Goal: Transaction & Acquisition: Purchase product/service

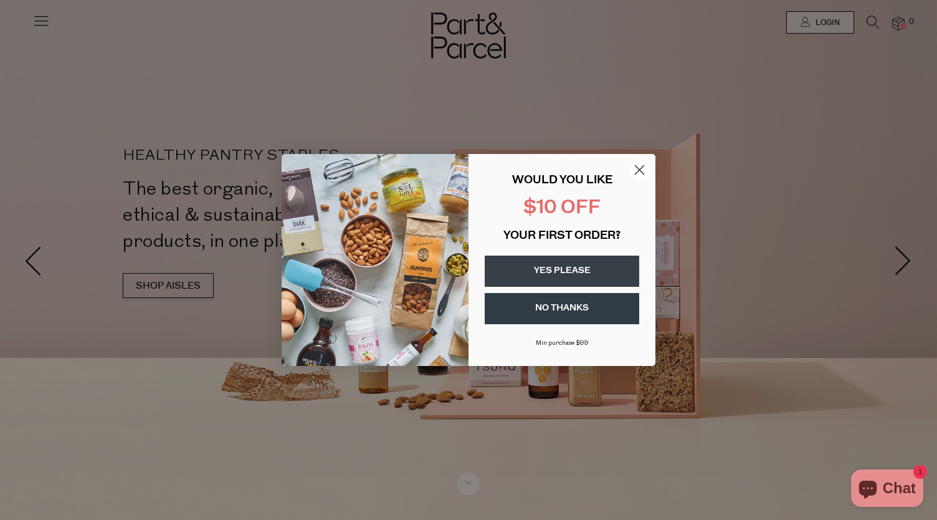
click at [639, 171] on circle "Close dialog" at bounding box center [640, 170] width 21 height 21
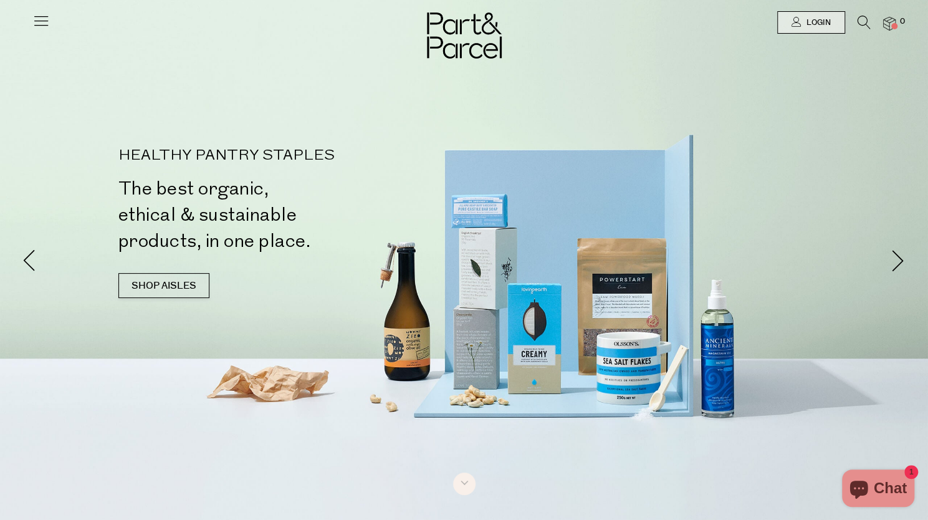
click at [49, 26] on icon at bounding box center [40, 20] width 17 height 17
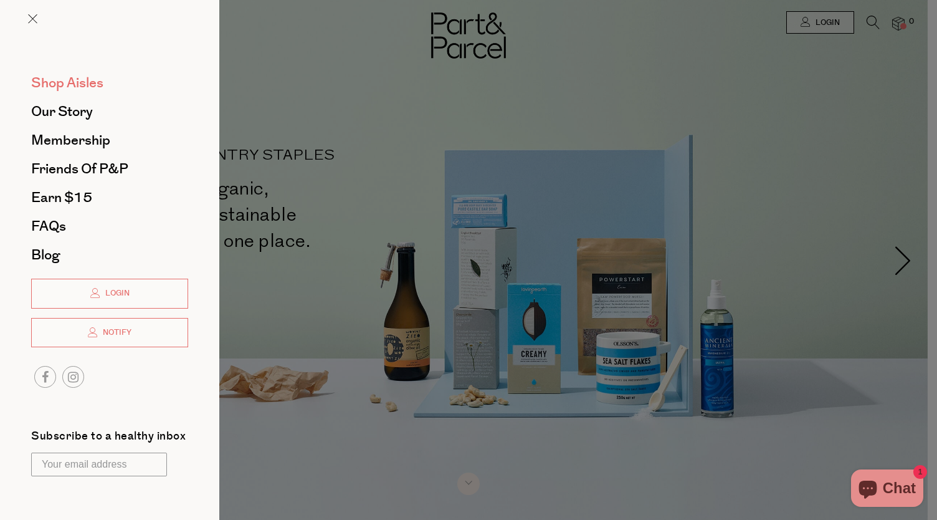
click at [80, 83] on span "Shop Aisles" at bounding box center [67, 83] width 72 height 20
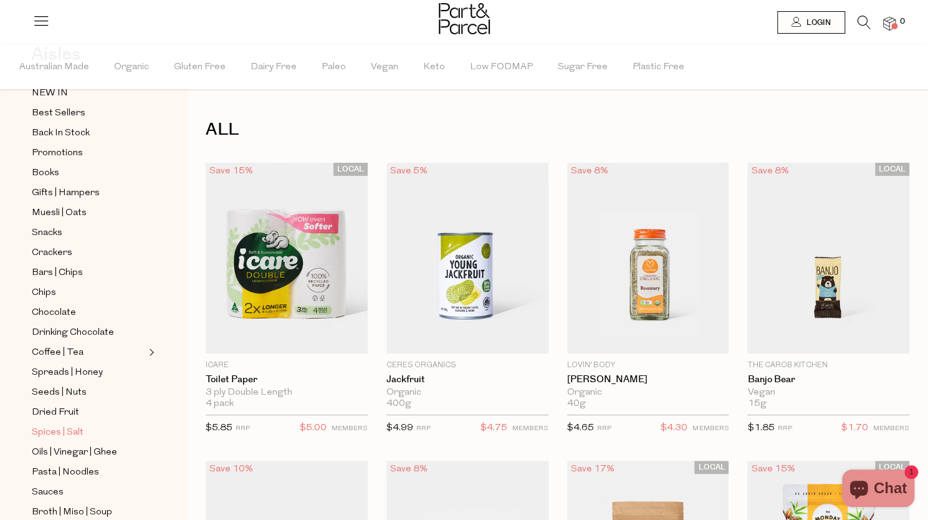
scroll to position [187, 0]
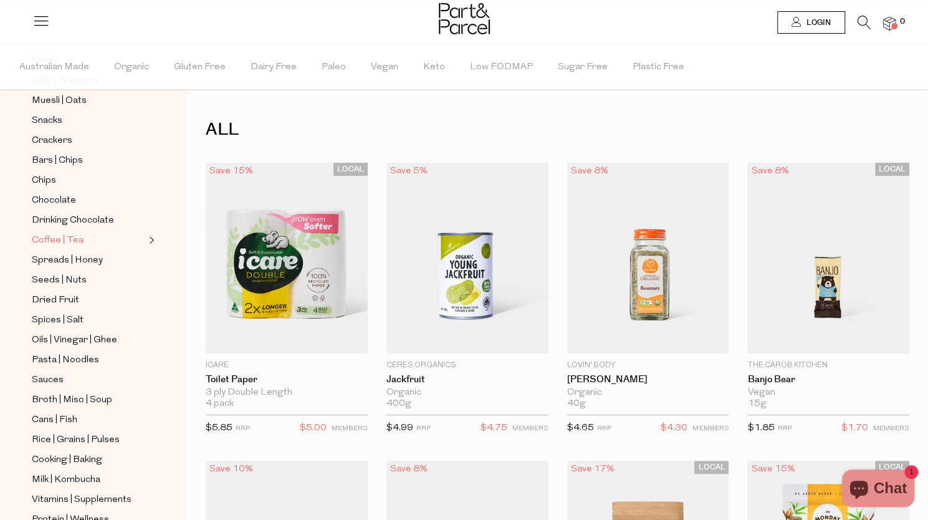
click at [51, 224] on ul "NEW IN Best Sellers Back In Stock Promotions Books Gifts | Hampers Muesli | Oat…" at bounding box center [93, 310] width 133 height 674
click at [52, 233] on span "Coffee | Tea" at bounding box center [58, 240] width 52 height 15
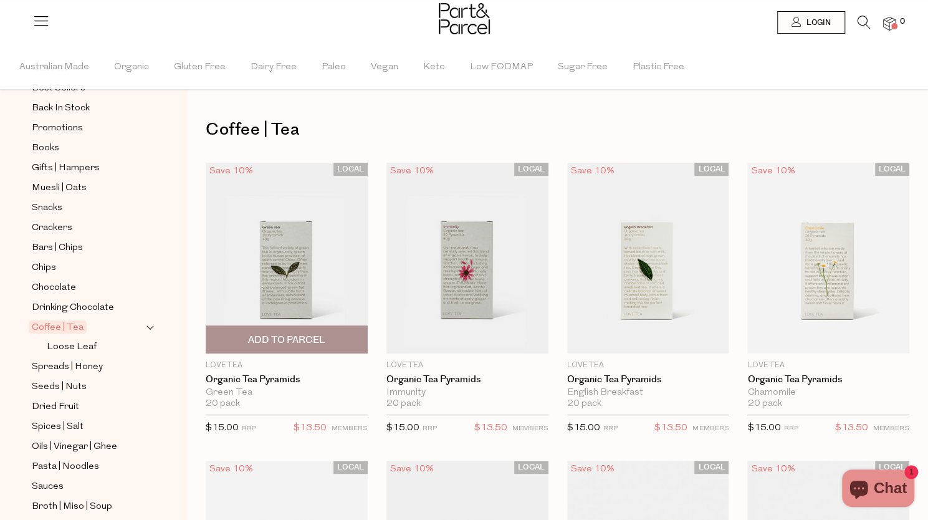
scroll to position [187, 0]
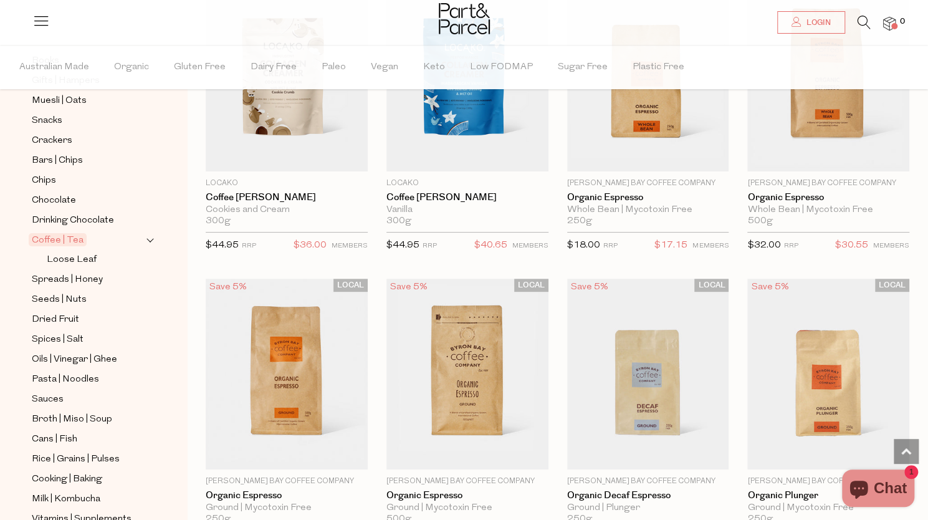
scroll to position [5503, 0]
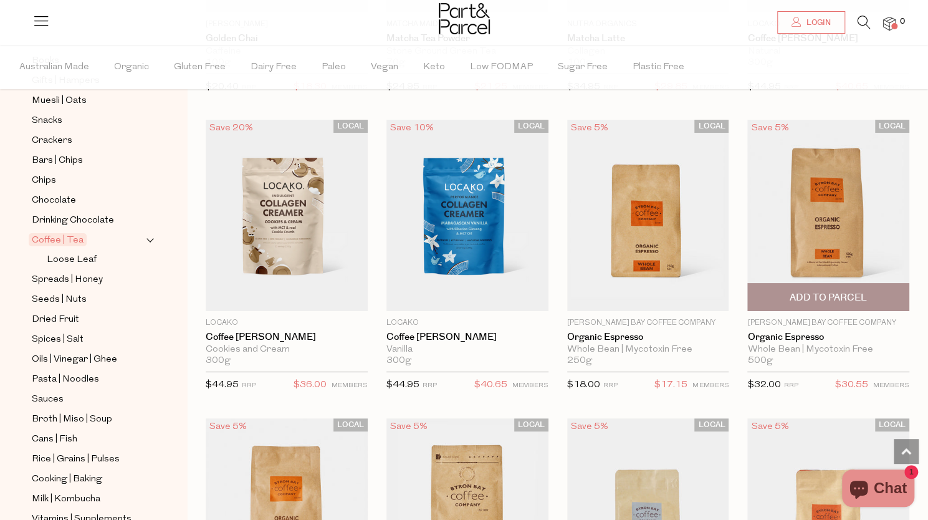
click at [828, 208] on img at bounding box center [828, 215] width 162 height 191
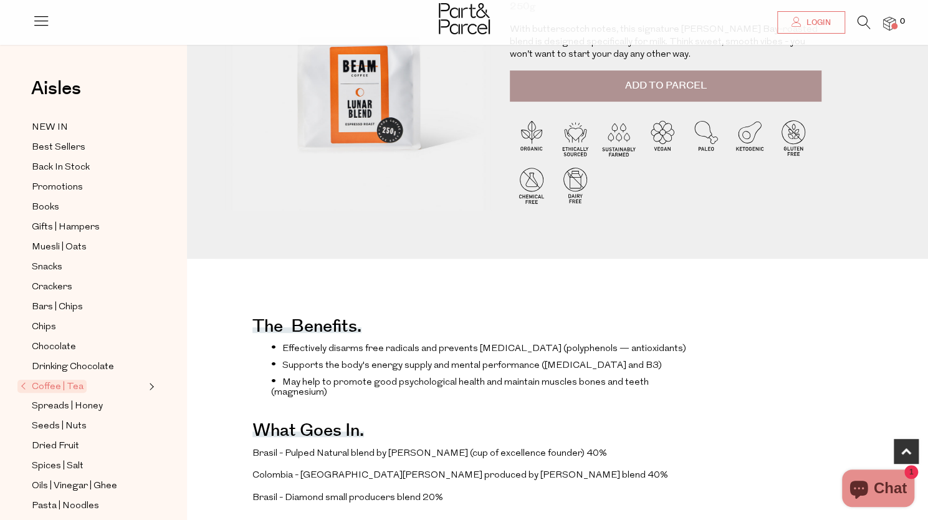
scroll to position [436, 0]
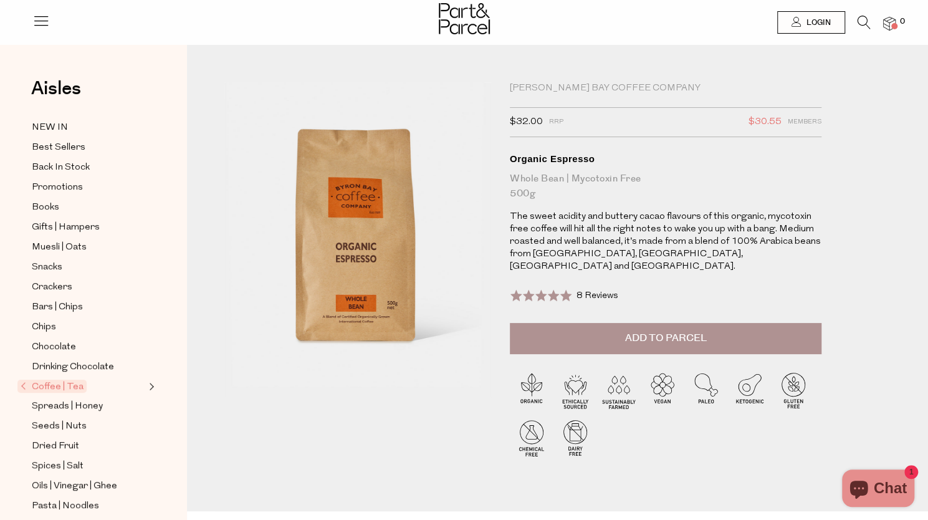
click at [891, 31] on img at bounding box center [889, 24] width 12 height 14
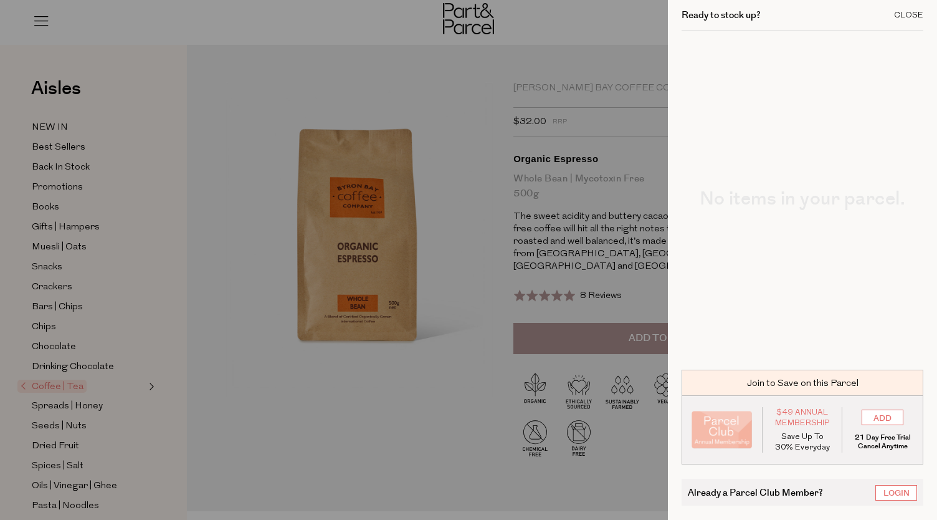
click at [910, 19] on div "Close" at bounding box center [908, 15] width 29 height 8
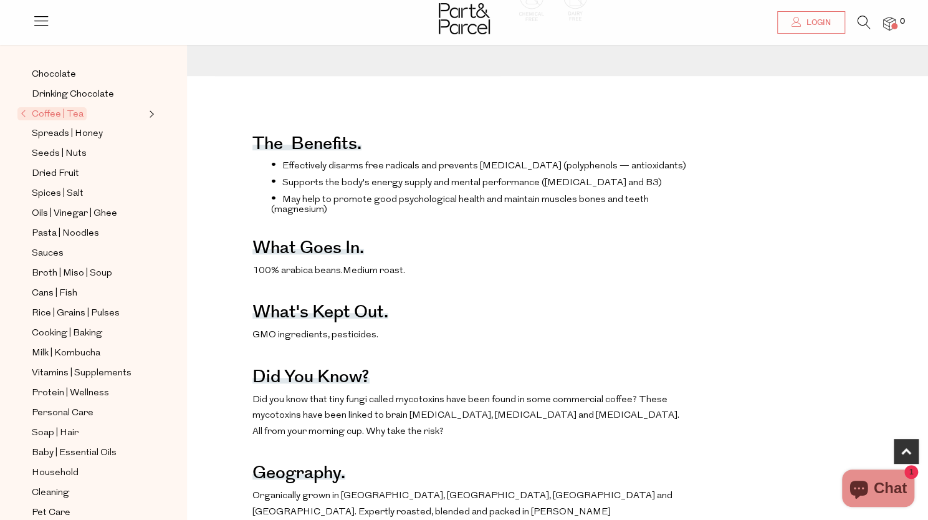
scroll to position [249, 0]
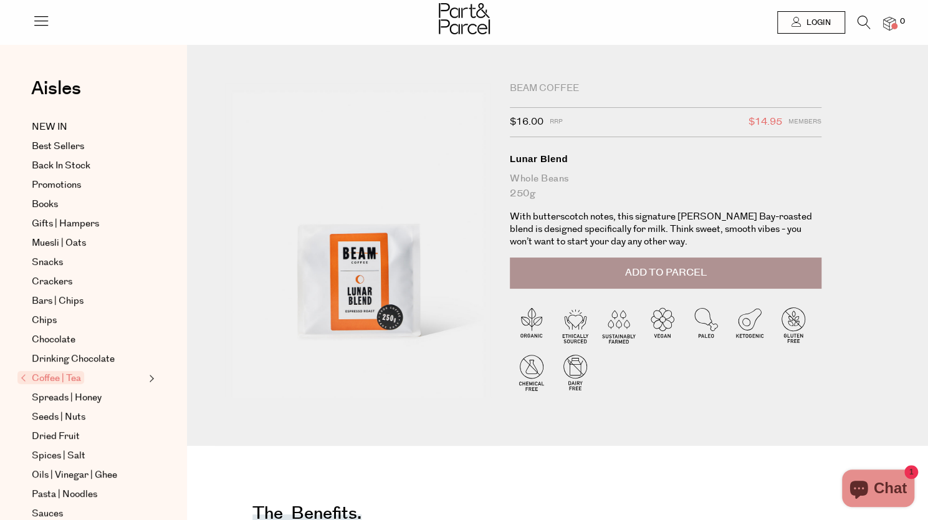
click at [863, 23] on icon at bounding box center [864, 23] width 13 height 14
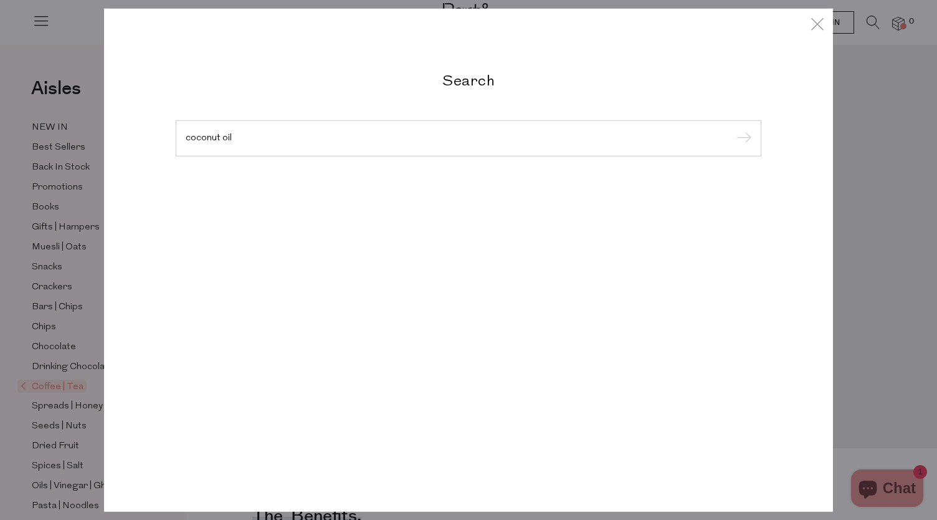
type input "coconut oil"
click at [733, 130] on input "submit" at bounding box center [742, 139] width 19 height 19
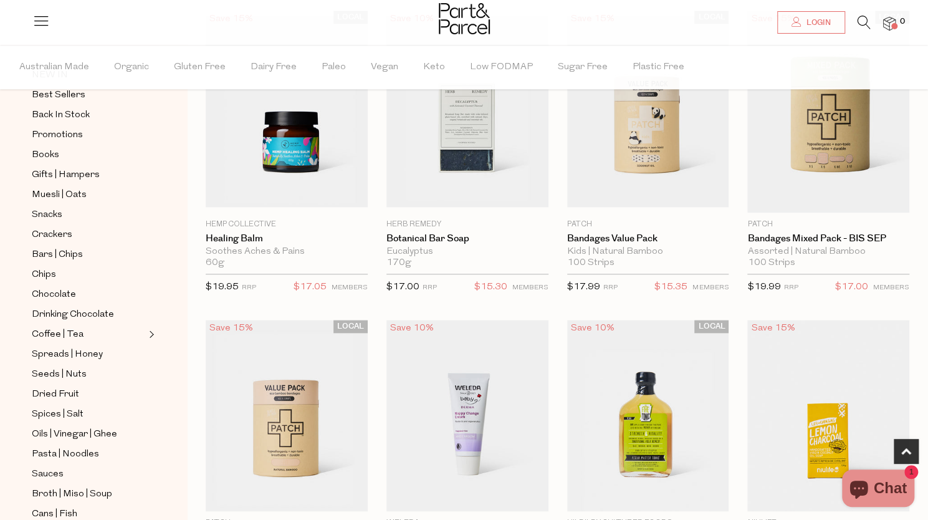
scroll to position [249, 0]
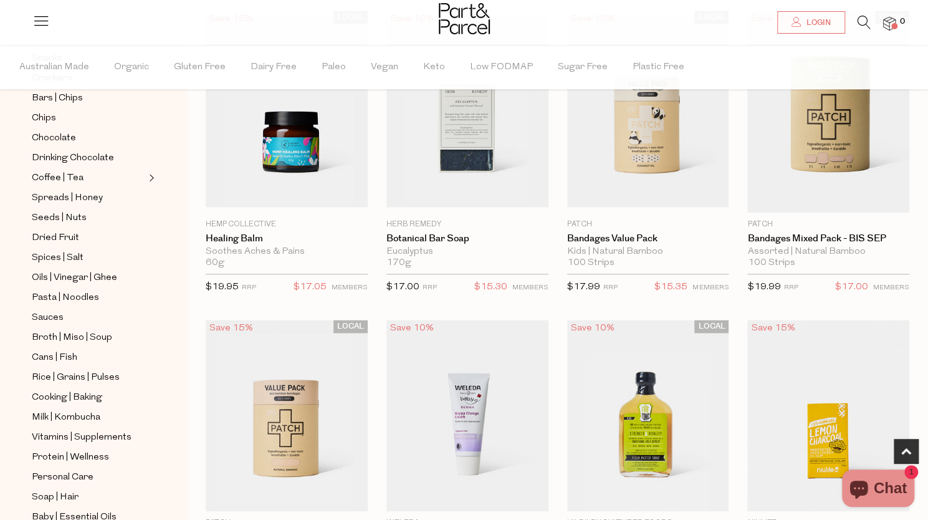
click at [71, 275] on ul "NEW IN Best Sellers Back In Stock Promotions Books Gifts | Hampers Muesli | Oat…" at bounding box center [93, 248] width 133 height 674
click at [74, 271] on span "Oils | Vinegar | Ghee" at bounding box center [74, 278] width 85 height 15
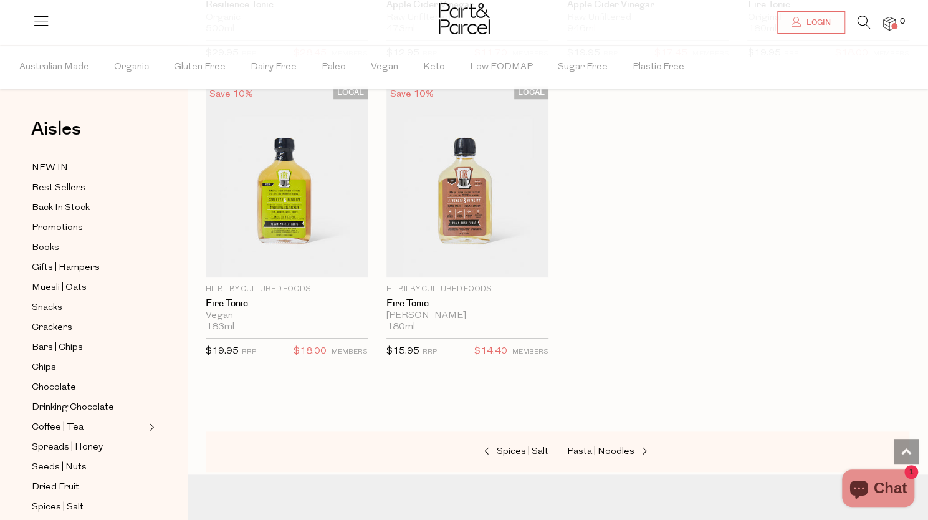
scroll to position [3404, 0]
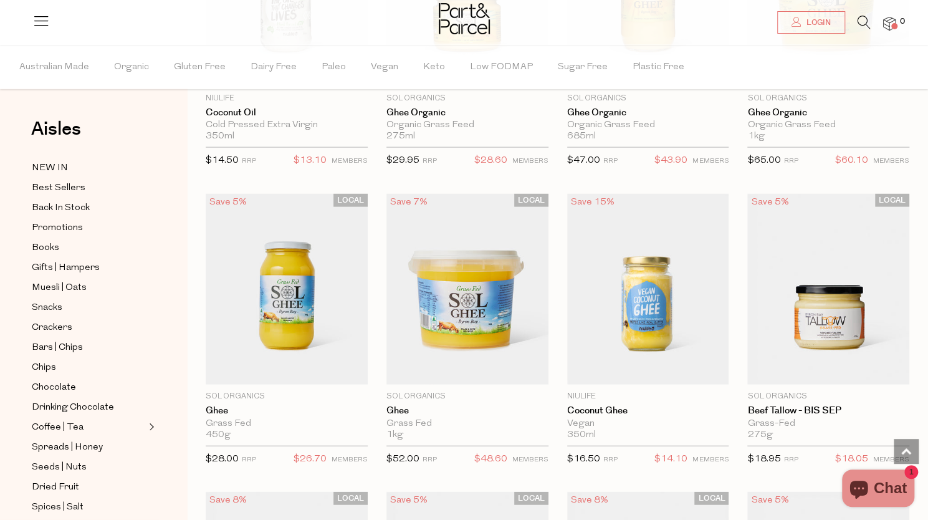
click at [858, 28] on icon at bounding box center [864, 23] width 13 height 14
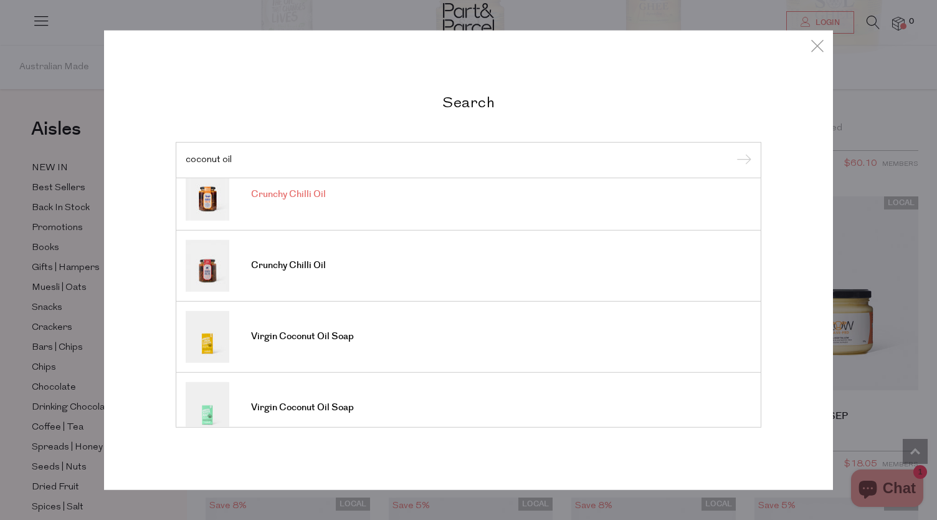
scroll to position [0, 0]
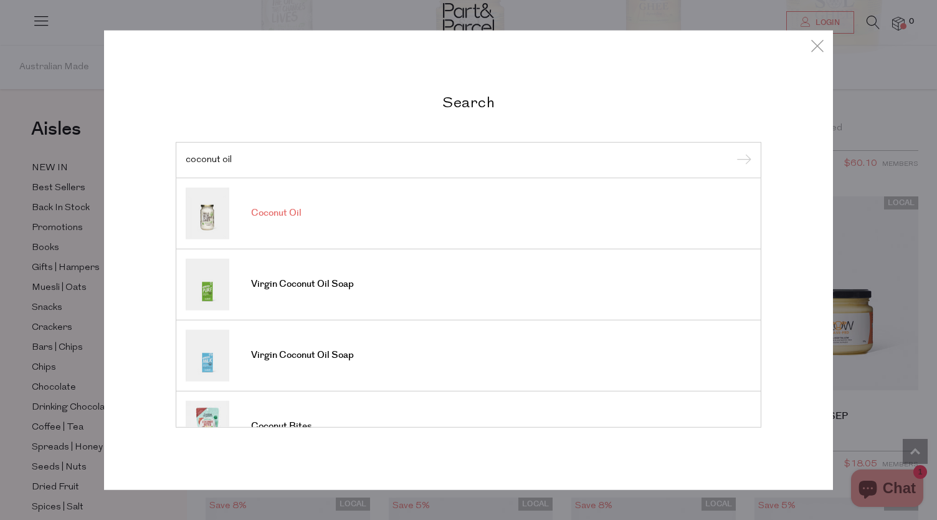
type input "coconut oil"
click at [325, 216] on link "Coconut Oil" at bounding box center [469, 213] width 566 height 52
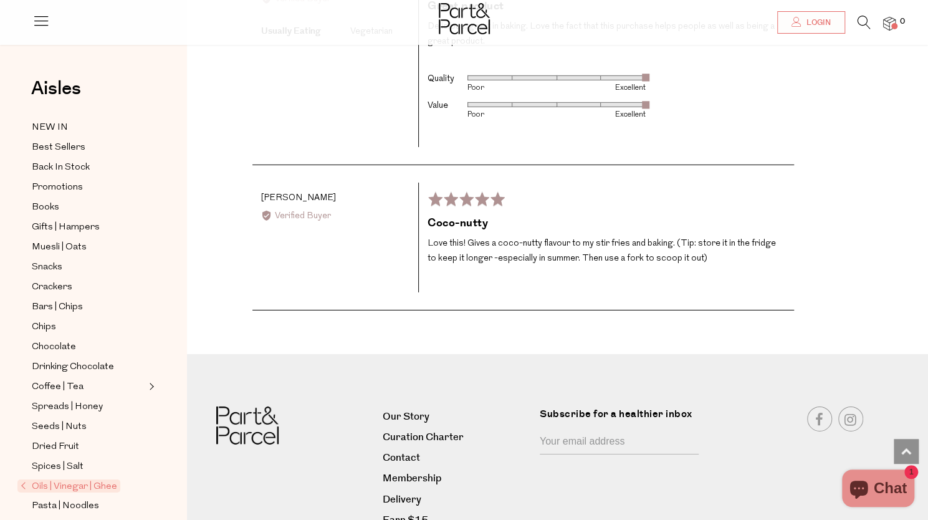
scroll to position [2345, 0]
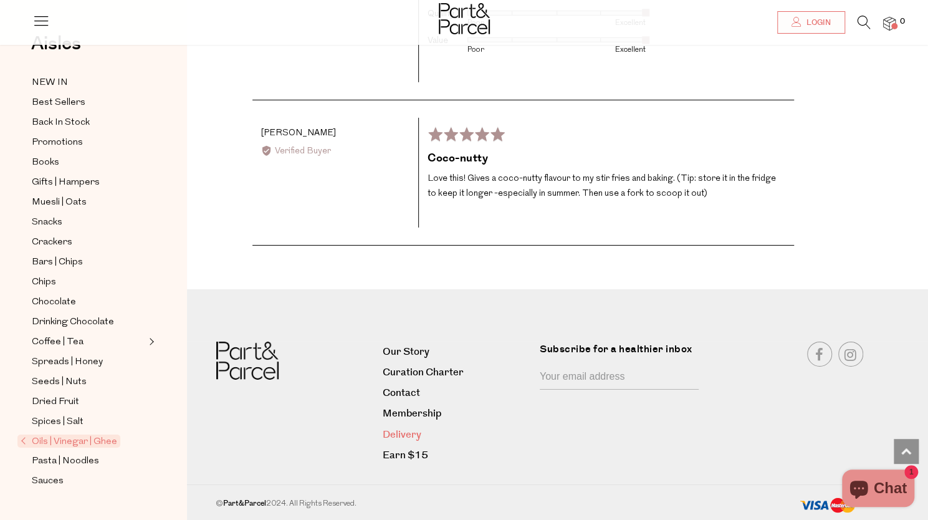
click at [399, 433] on link "Delivery" at bounding box center [457, 434] width 148 height 17
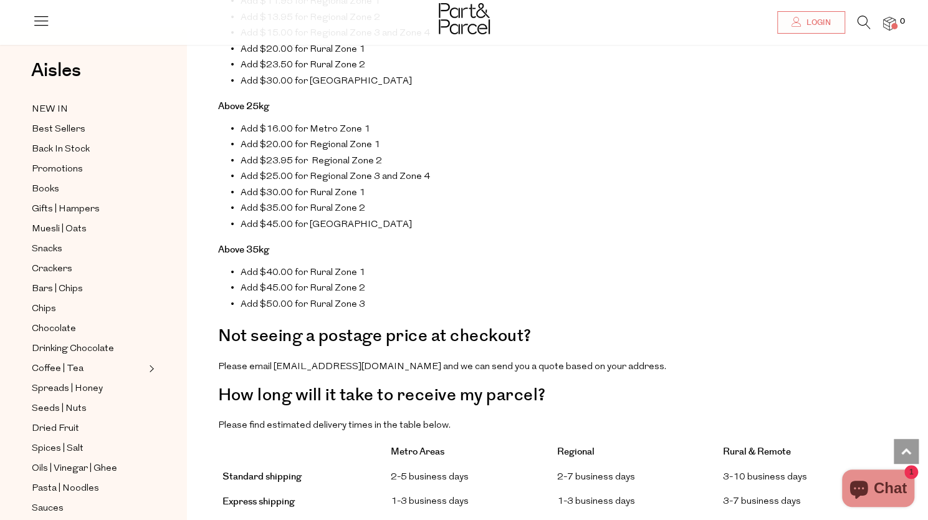
scroll to position [935, 0]
